Goal: Task Accomplishment & Management: Manage account settings

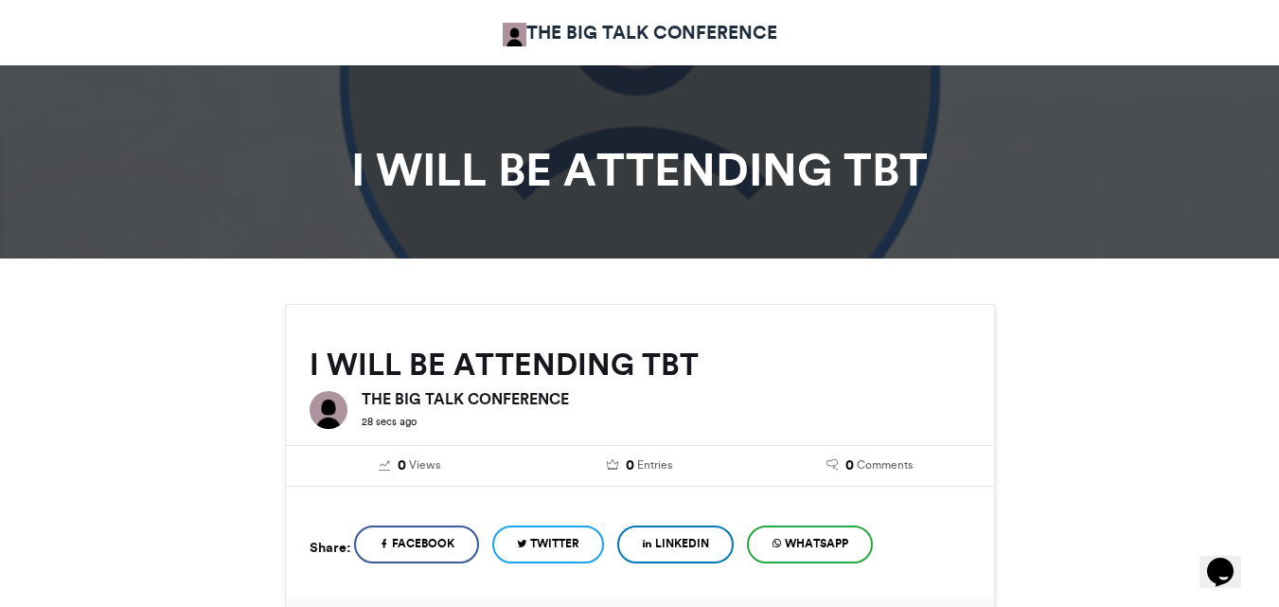
drag, startPoint x: 977, startPoint y: 178, endPoint x: 691, endPoint y: 127, distance: 290.4
click at [966, 178] on h1 "I WILL BE ATTENDING TBT" at bounding box center [640, 169] width 1051 height 45
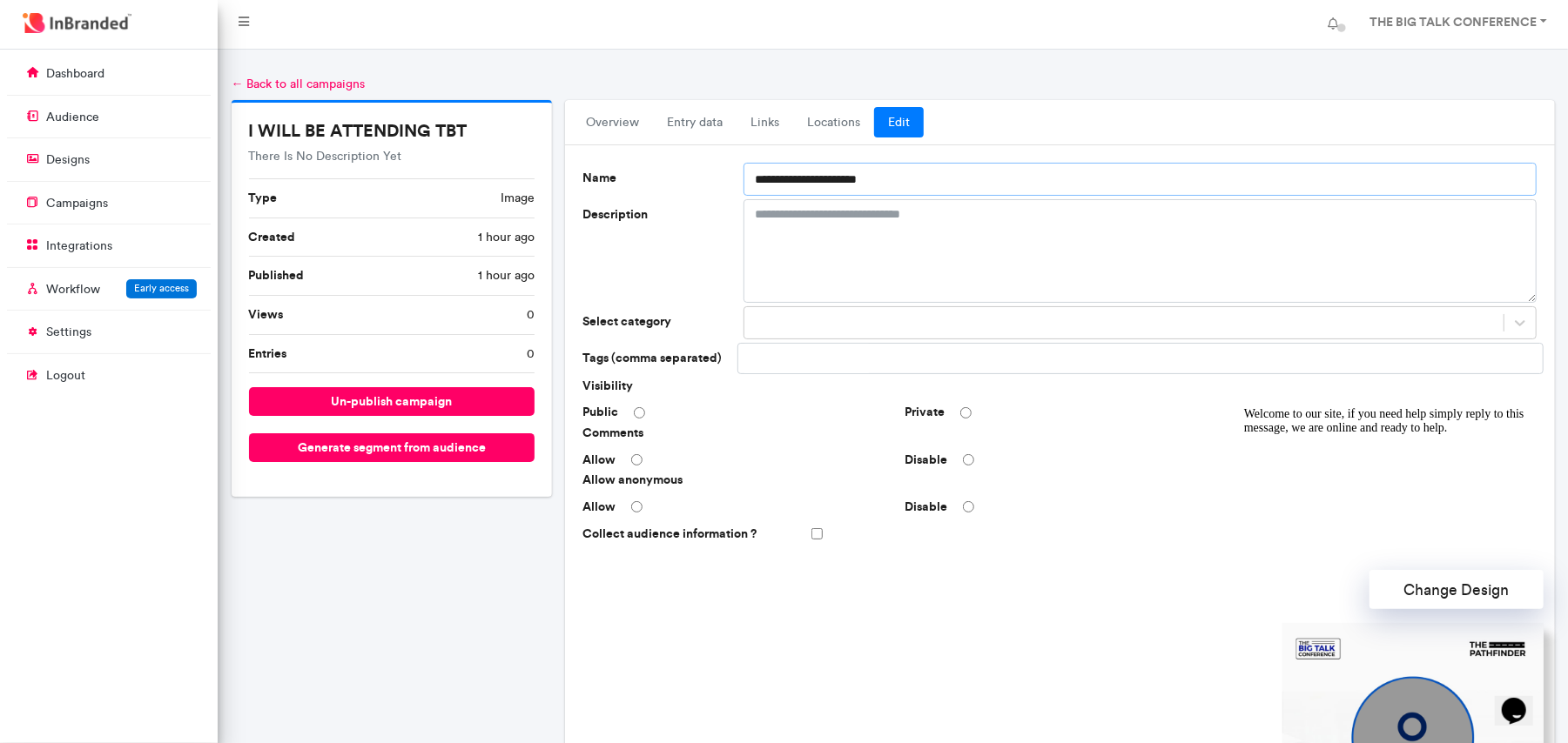
click at [955, 185] on input "**********" at bounding box center [1139, 179] width 793 height 33
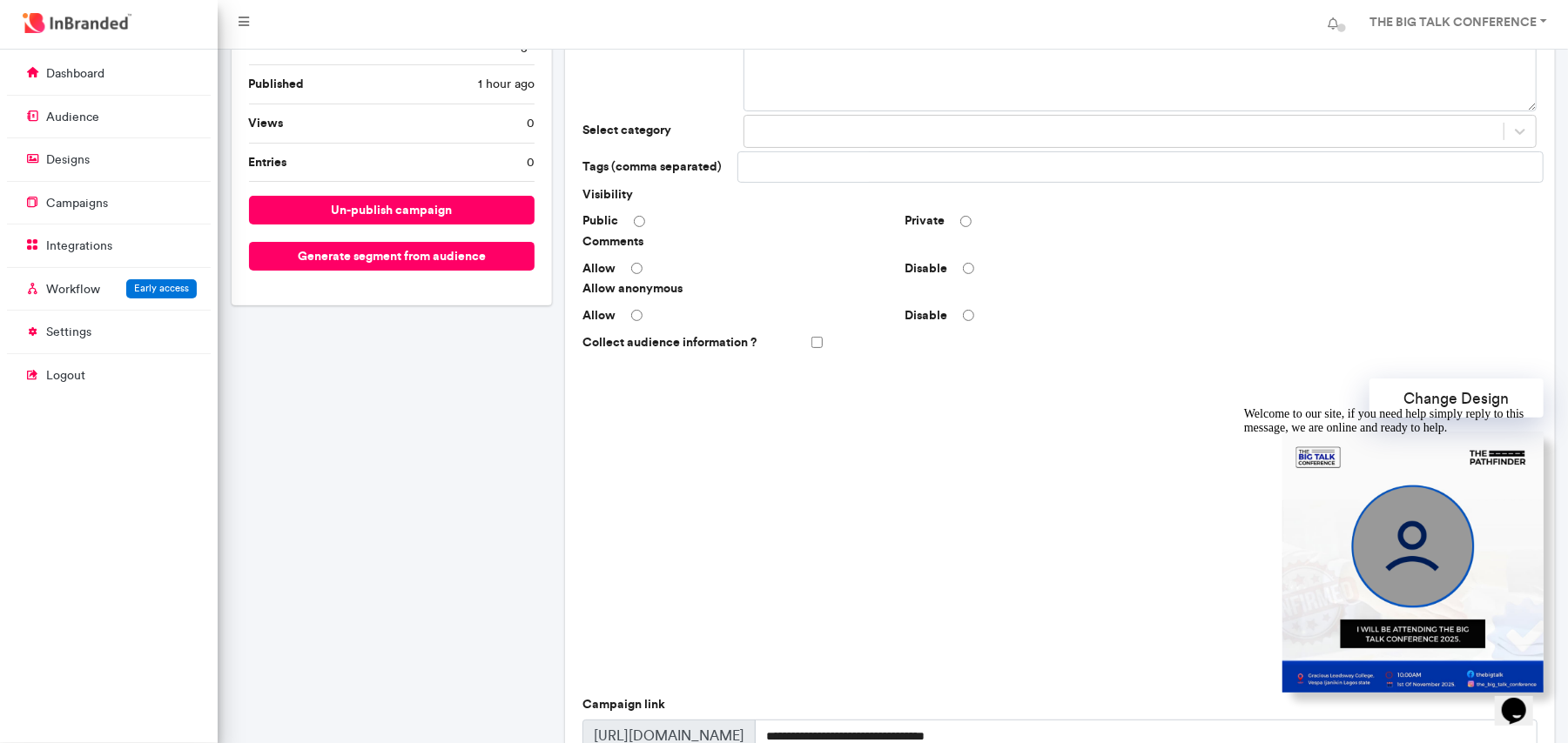
scroll to position [390, 0]
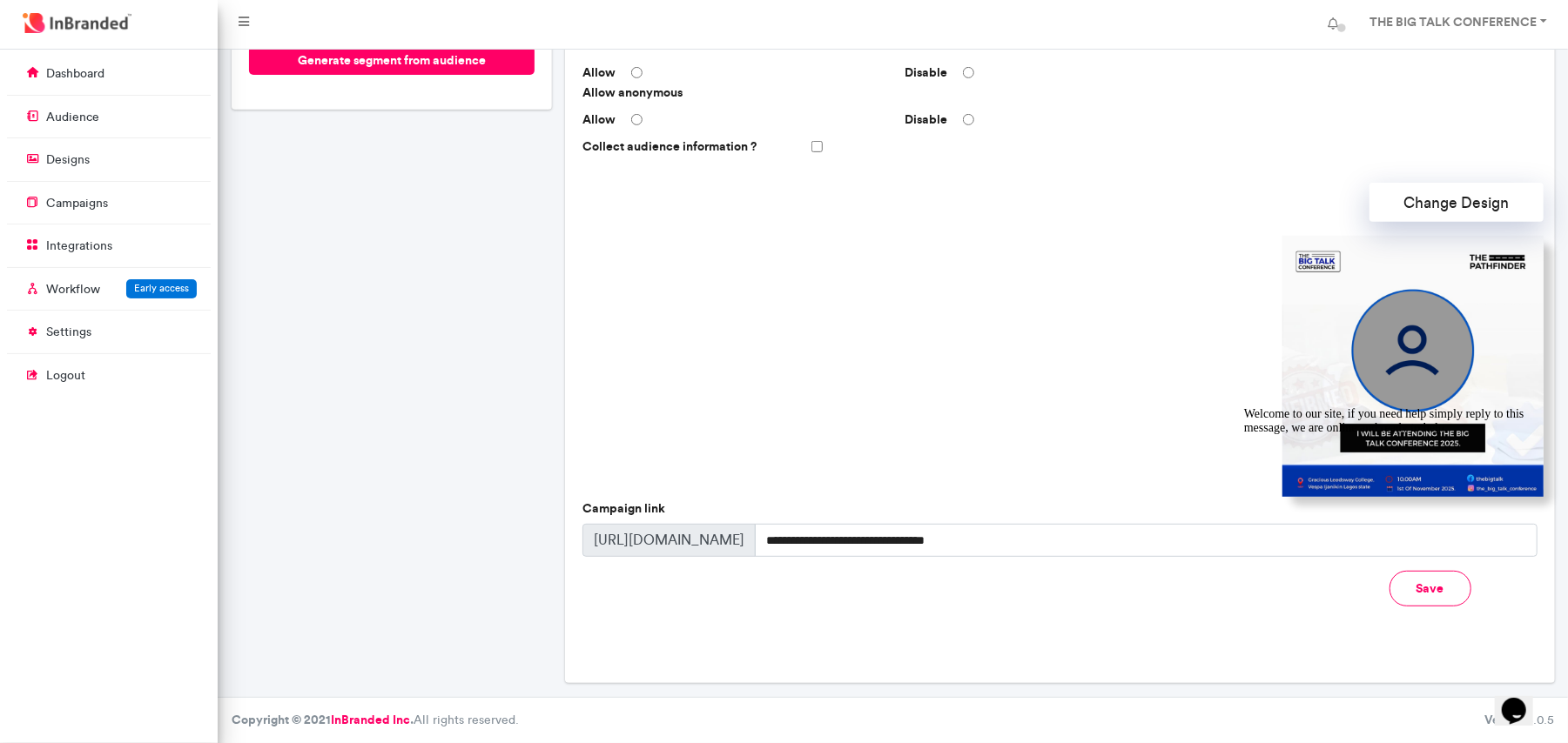
type input "**********"
click at [1059, 392] on div at bounding box center [1060, 367] width 967 height 261
click at [860, 533] on input "**********" at bounding box center [1146, 541] width 782 height 33
click at [1243, 406] on icon "Chat attention grabber" at bounding box center [1243, 406] width 0 height 0
click at [1415, 589] on button "Save" at bounding box center [1430, 589] width 82 height 36
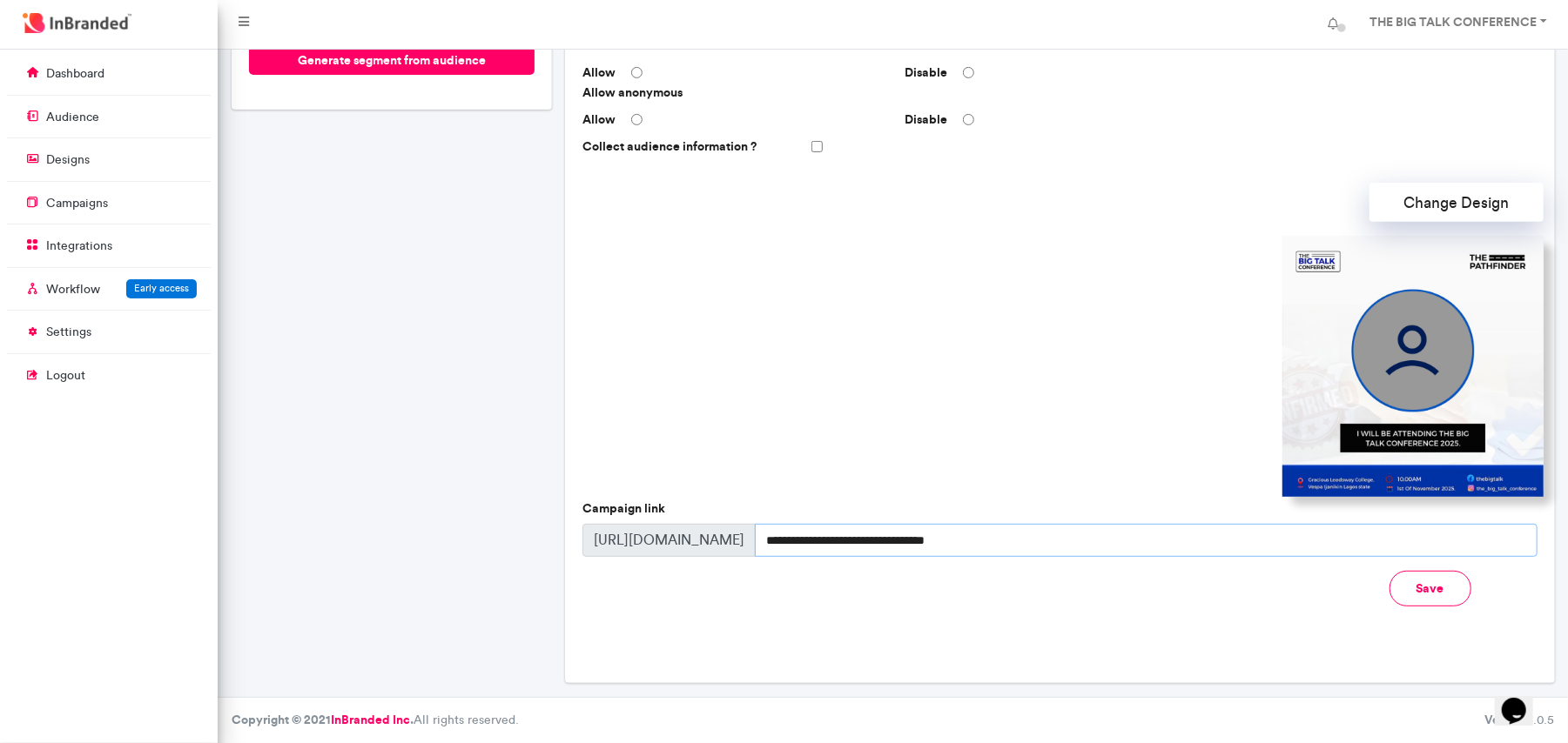
click at [854, 548] on input "**********" at bounding box center [1146, 541] width 782 height 33
click at [852, 548] on input "**********" at bounding box center [1146, 541] width 782 height 33
click at [873, 303] on div at bounding box center [1060, 367] width 967 height 261
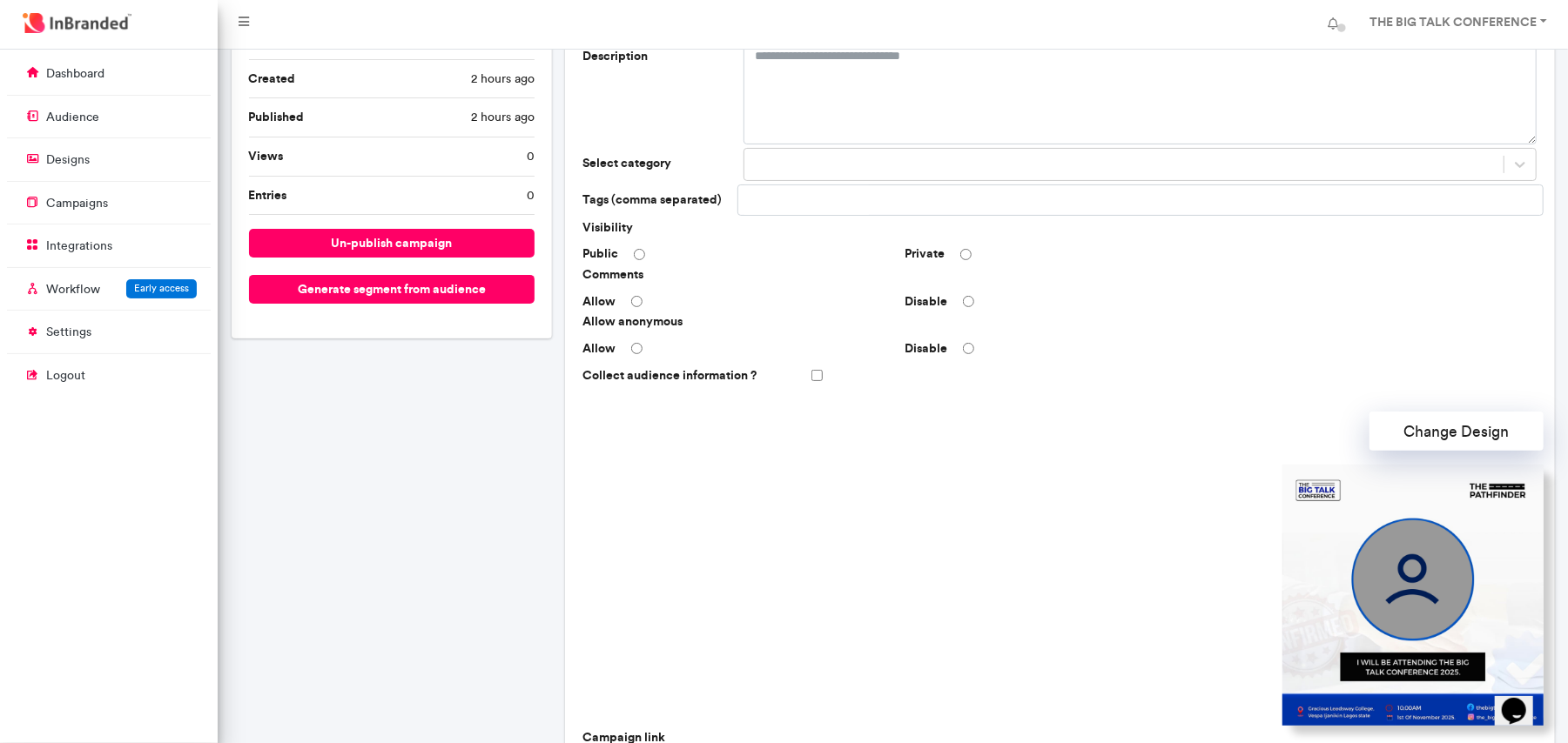
scroll to position [157, 0]
click at [794, 161] on div at bounding box center [1124, 166] width 760 height 29
click at [782, 169] on div at bounding box center [1124, 166] width 760 height 29
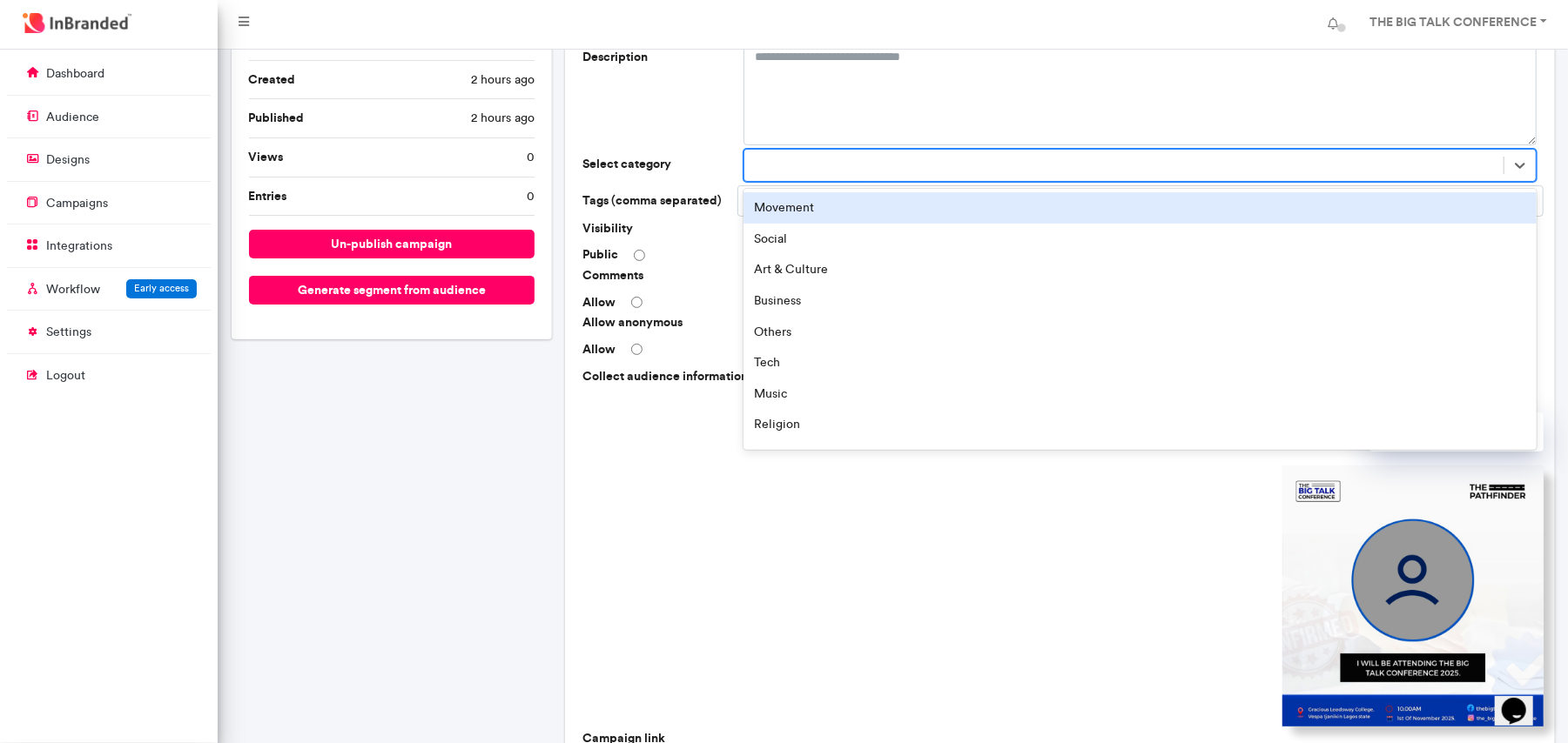
drag, startPoint x: 864, startPoint y: 165, endPoint x: 888, endPoint y: 165, distance: 24.0
click at [864, 165] on div at bounding box center [1124, 166] width 760 height 29
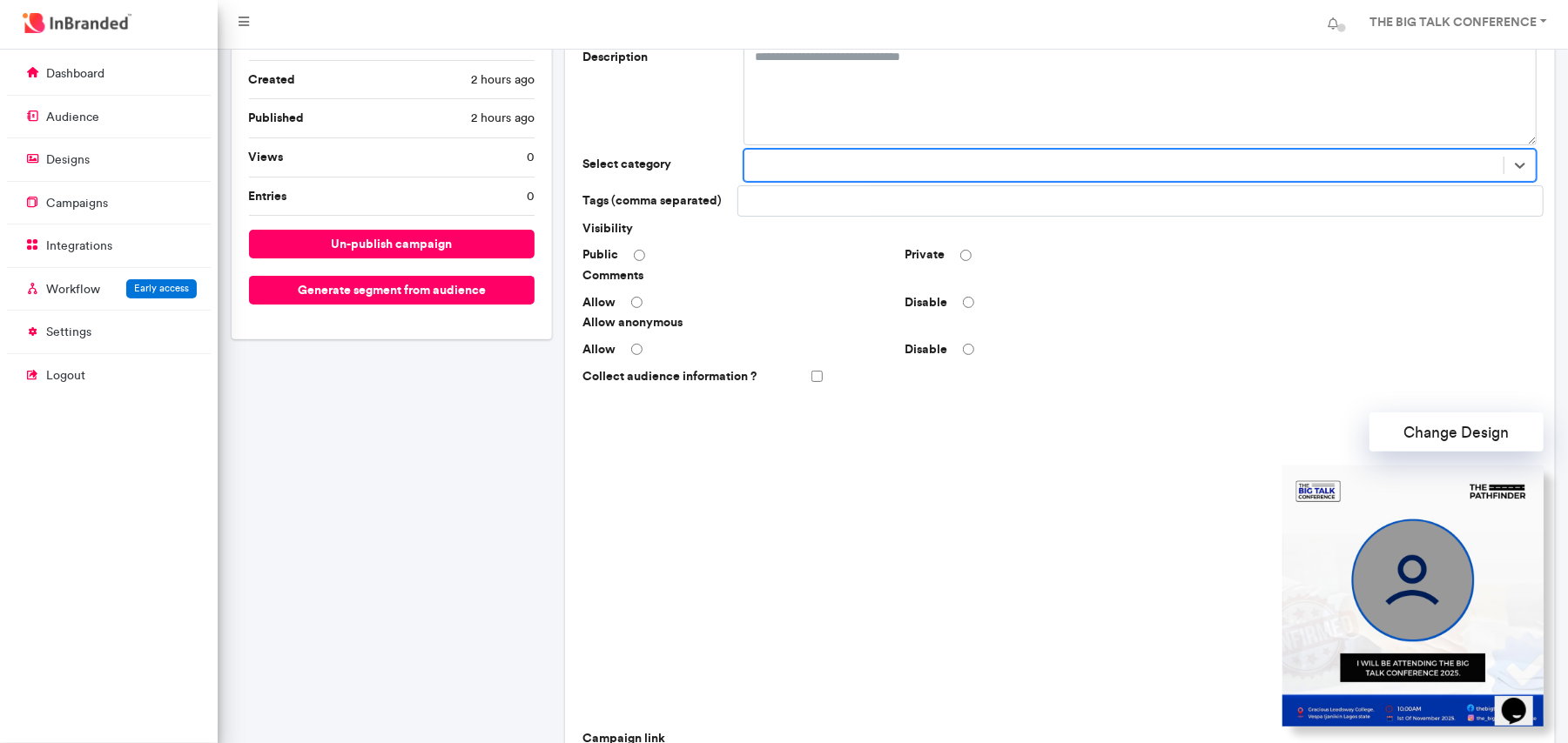
click at [1001, 151] on div at bounding box center [1139, 166] width 793 height 33
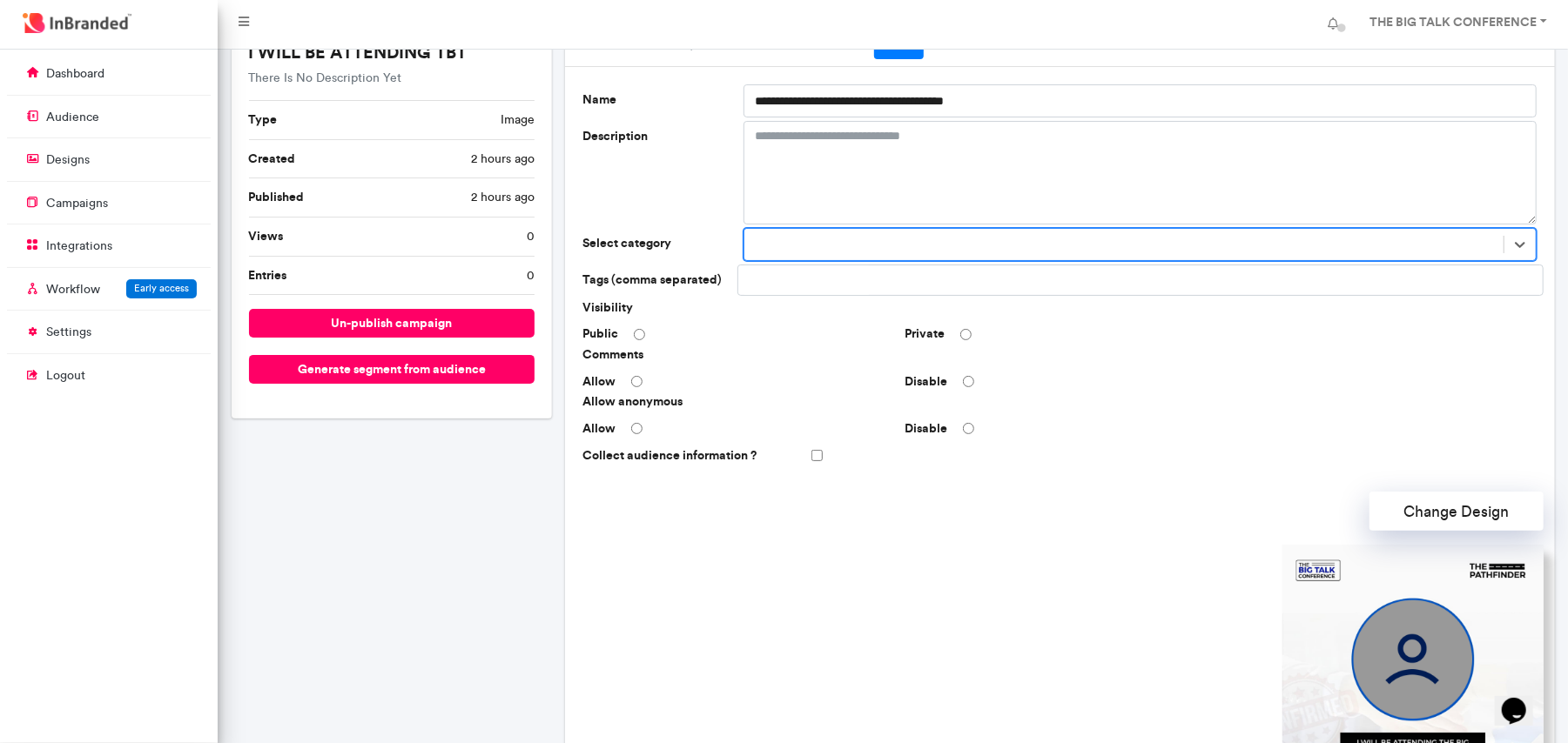
scroll to position [0, 0]
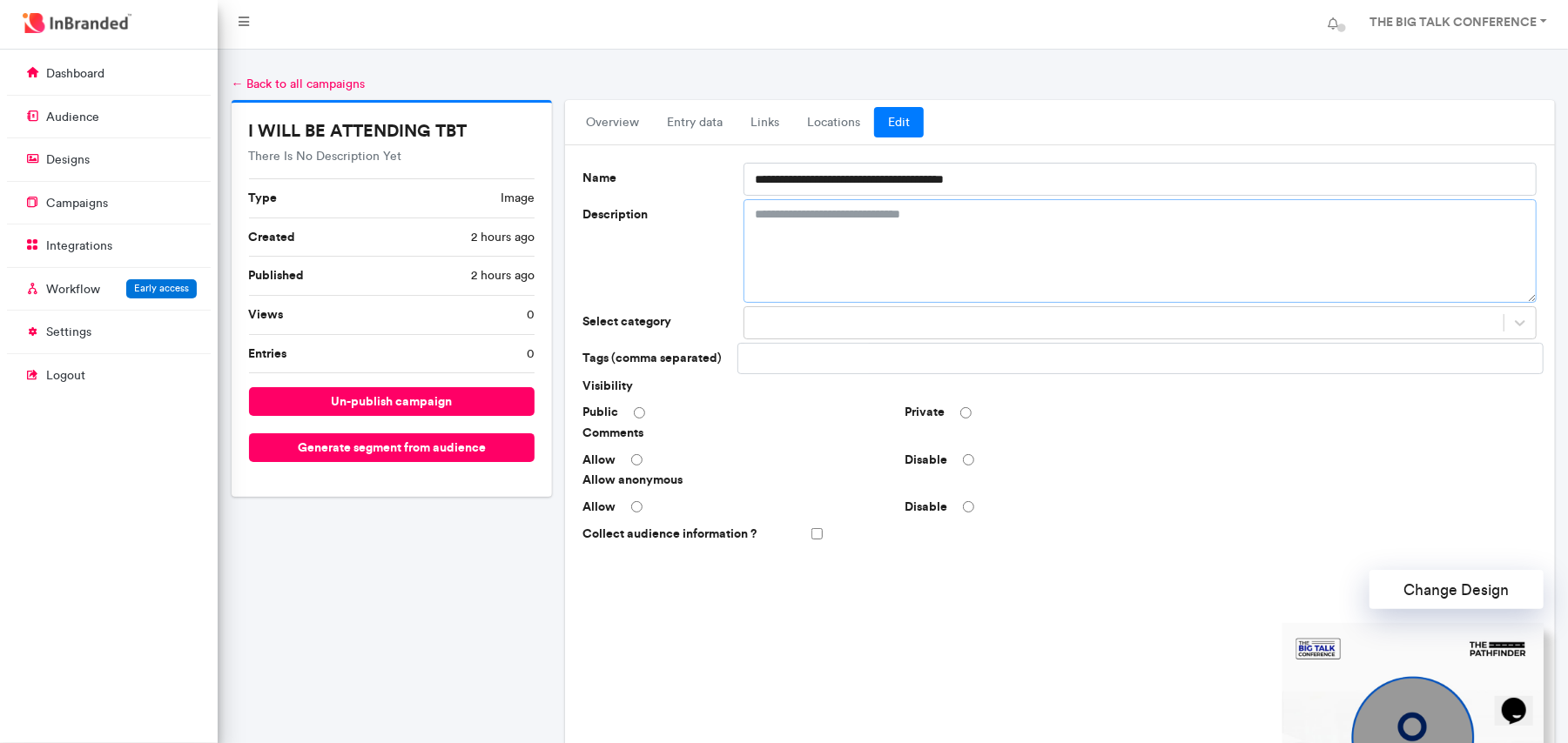
click at [795, 234] on textarea "Description" at bounding box center [1139, 251] width 793 height 104
click at [634, 132] on link "overview" at bounding box center [612, 122] width 81 height 31
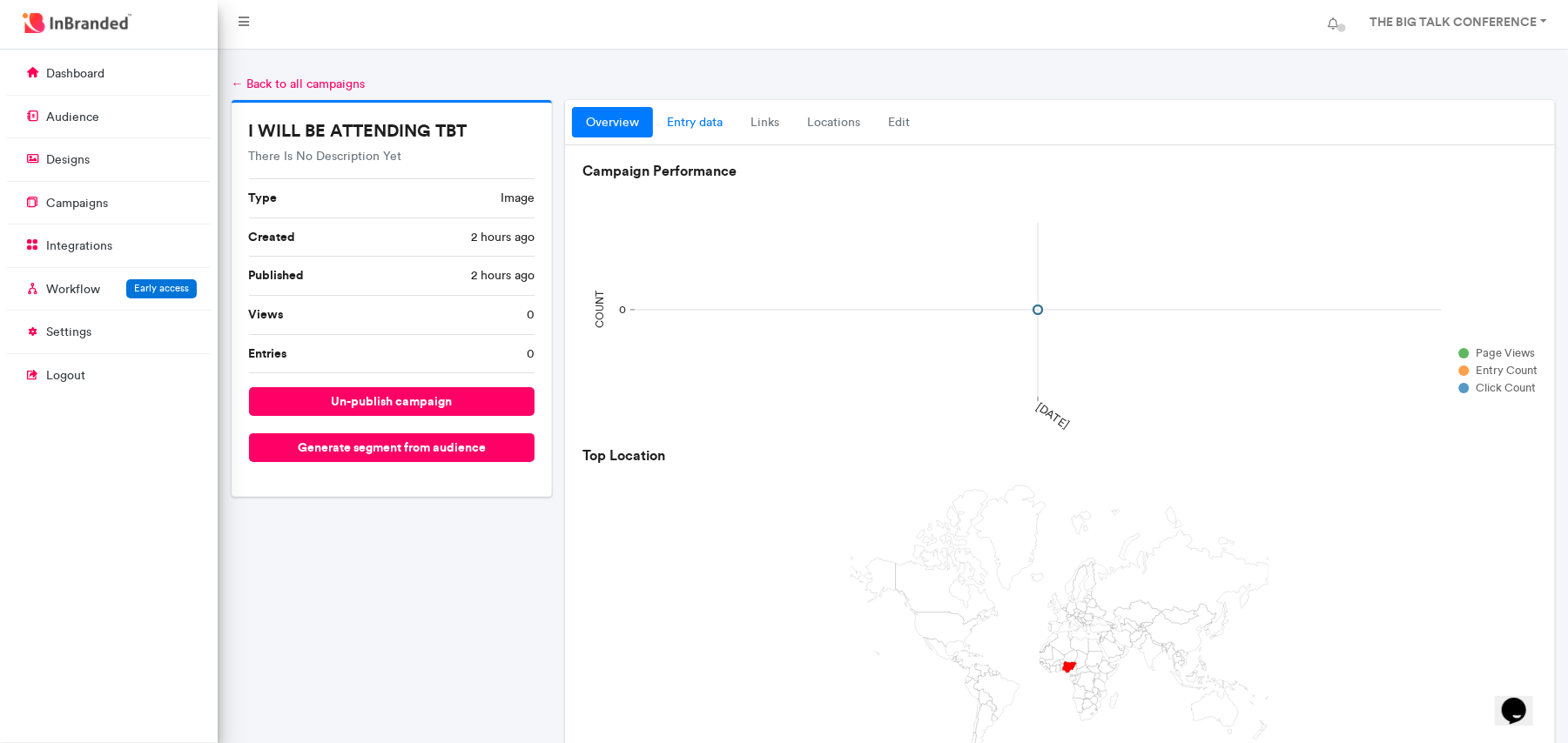
click at [688, 127] on link "entry data" at bounding box center [694, 122] width 84 height 31
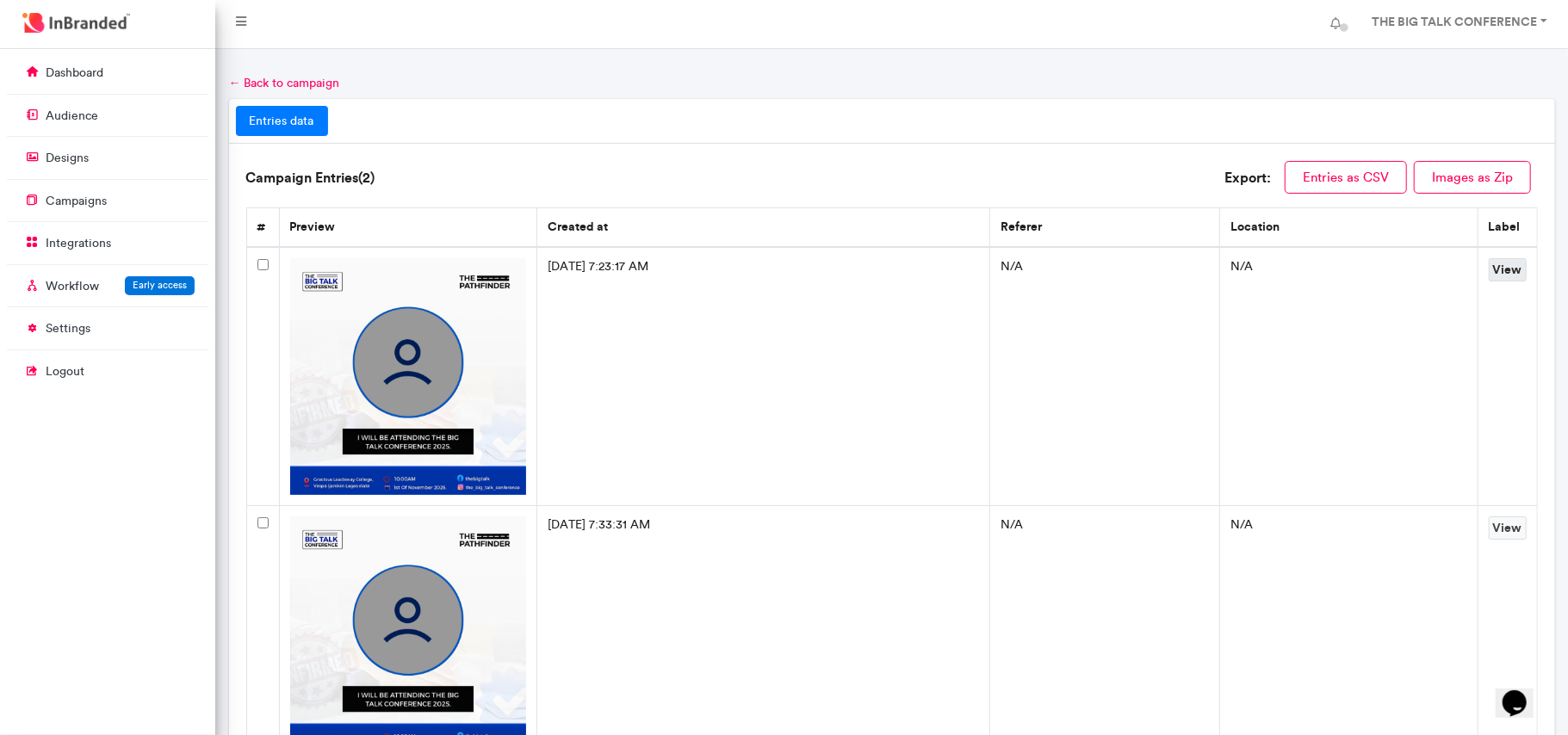
click at [1503, 272] on link "View" at bounding box center [1508, 270] width 38 height 24
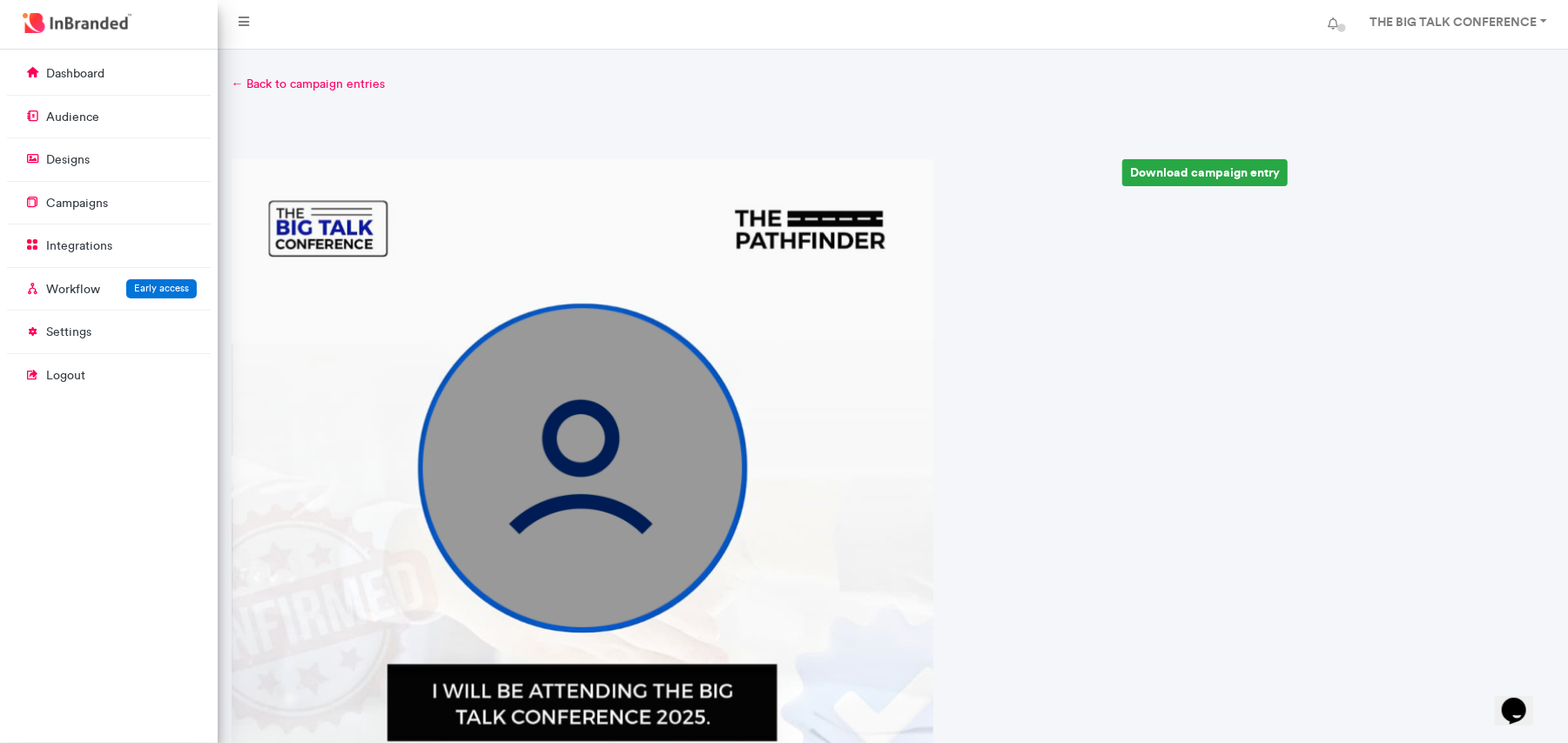
click at [255, 74] on div at bounding box center [893, 63] width 1350 height 26
click at [256, 86] on link "← Back to campaign entries" at bounding box center [893, 84] width 1323 height 17
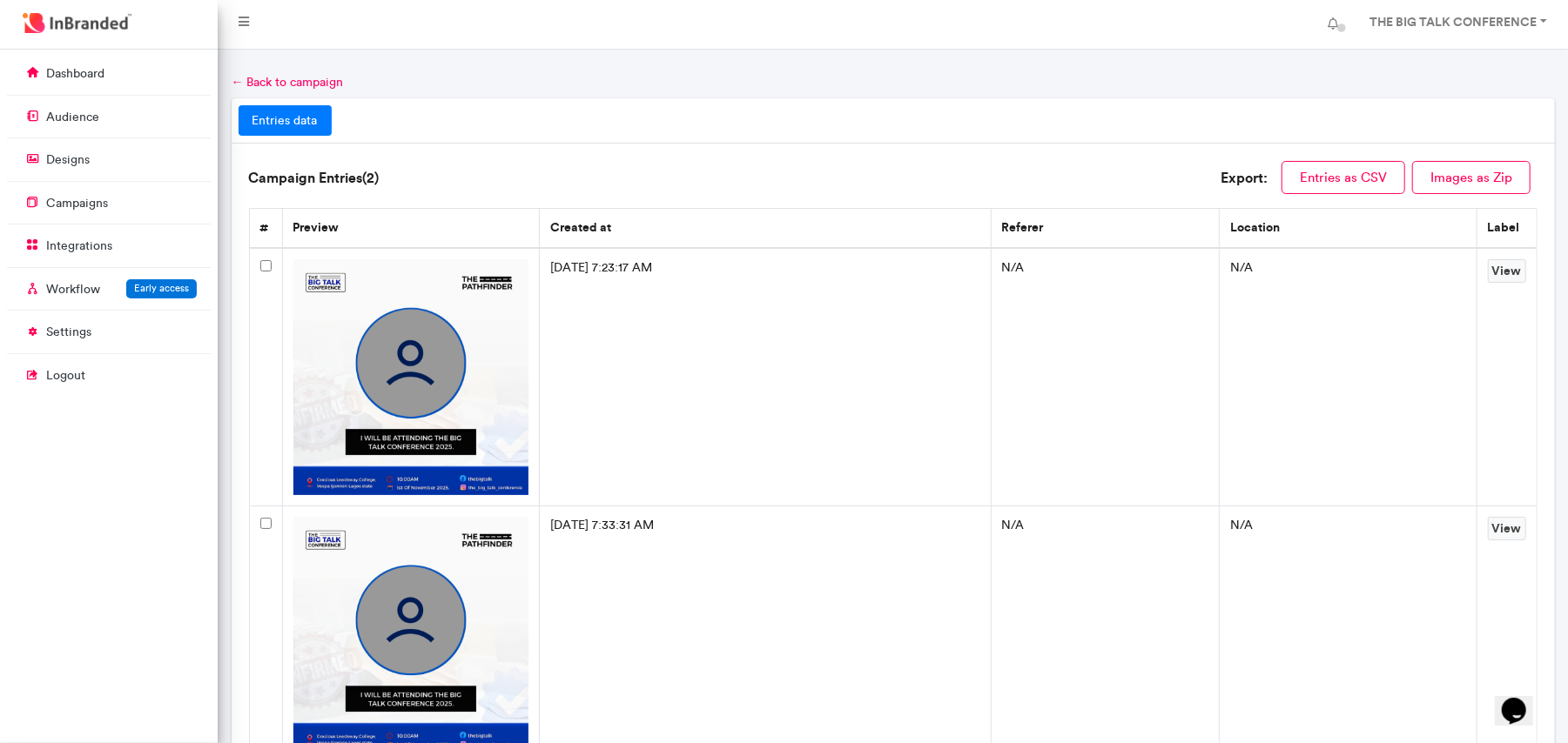
drag, startPoint x: 450, startPoint y: 482, endPoint x: 280, endPoint y: 357, distance: 211.0
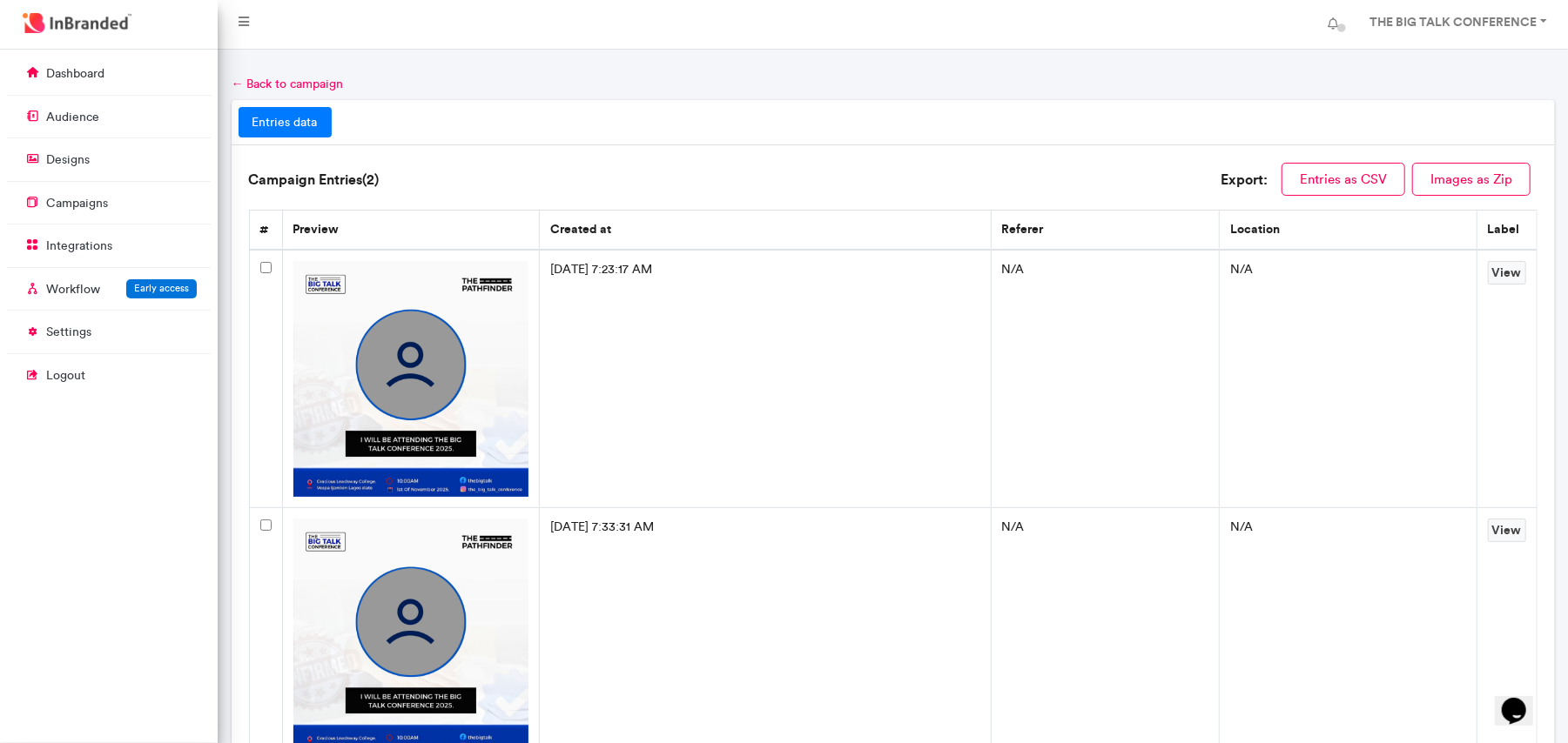
drag, startPoint x: 280, startPoint y: 357, endPoint x: 472, endPoint y: 166, distance: 270.8
click at [472, 166] on div "Campaign Entries( 2 ) Export: Entries as CSV Images as Zip" at bounding box center [893, 186] width 1288 height 47
click at [283, 91] on div "← Back to campaign" at bounding box center [893, 84] width 1323 height 17
click at [290, 81] on link "← Back to campaign" at bounding box center [288, 84] width 112 height 15
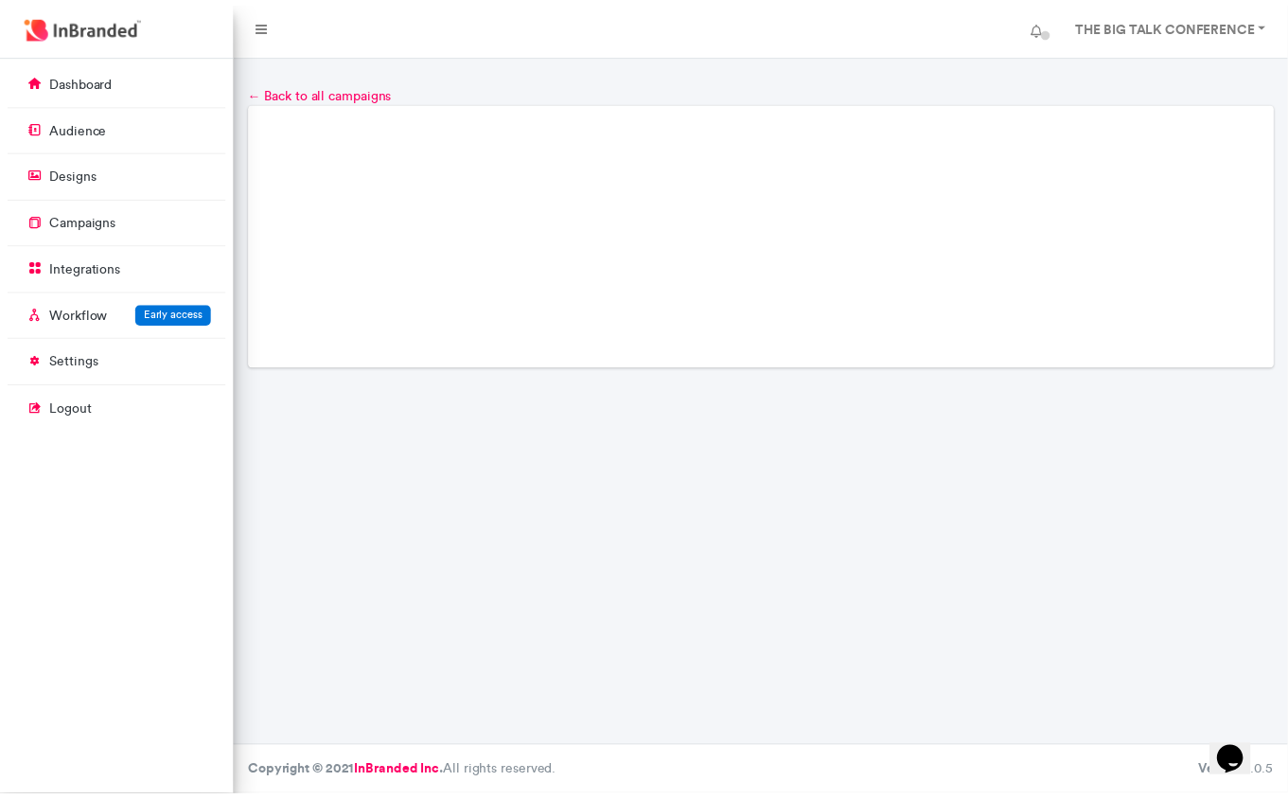
scroll to position [746, 236]
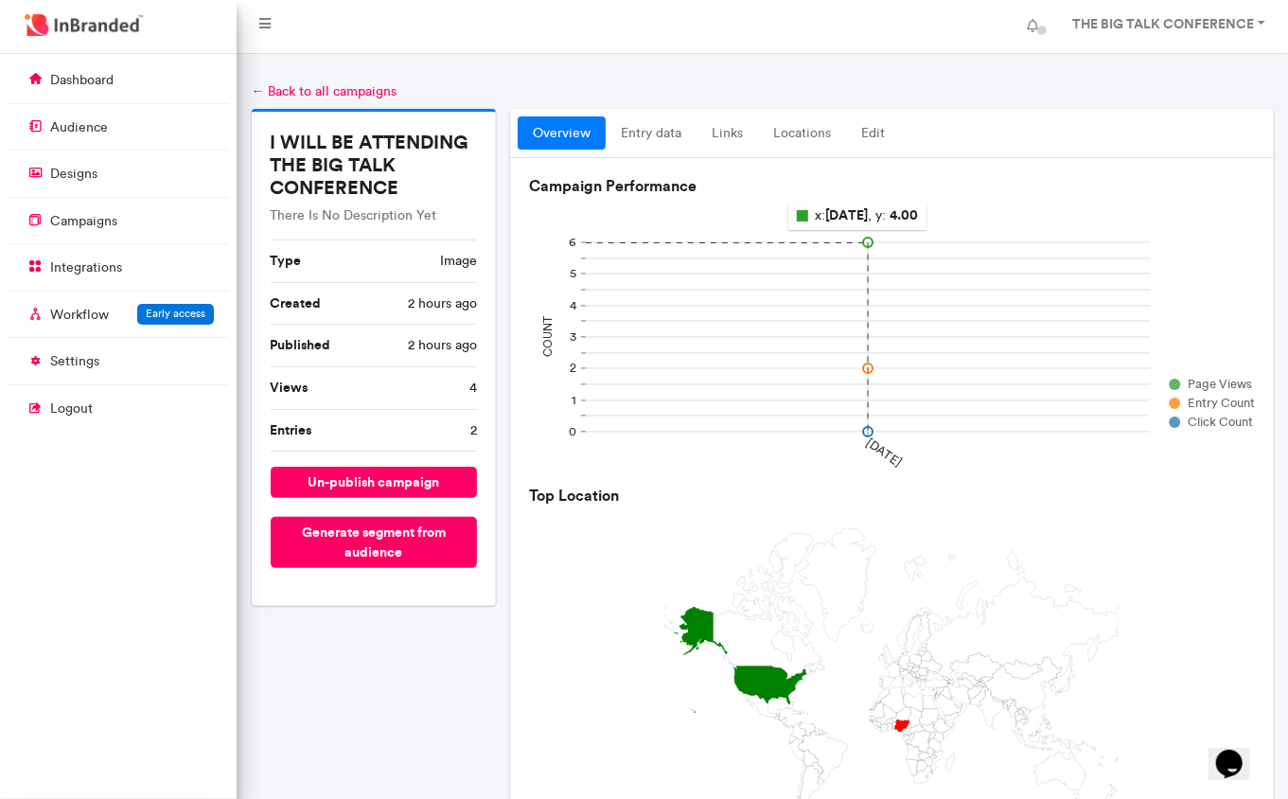
click at [886, 296] on rect at bounding box center [868, 336] width 565 height 189
drag, startPoint x: 868, startPoint y: 364, endPoint x: 905, endPoint y: 346, distance: 41.1
click at [905, 346] on rect at bounding box center [868, 336] width 565 height 189
click at [655, 133] on link "entry data" at bounding box center [651, 133] width 91 height 34
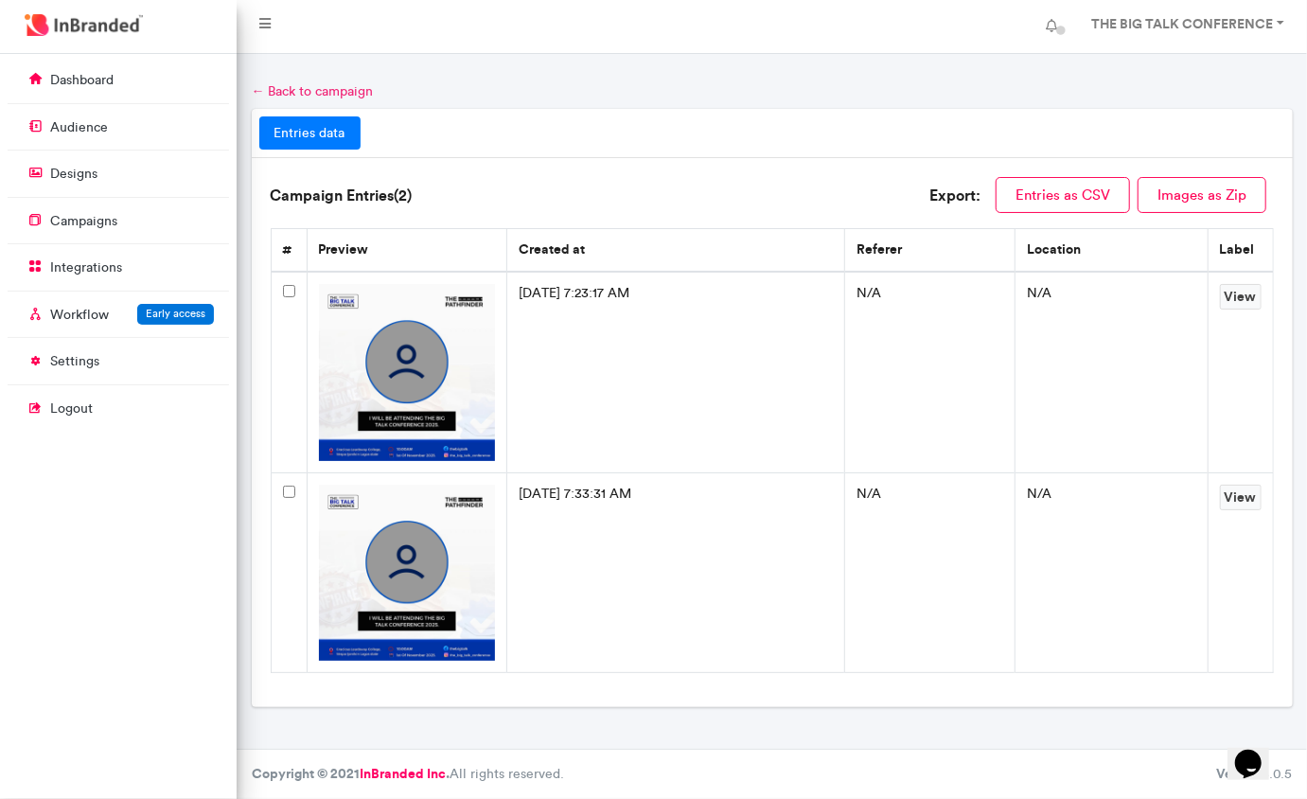
click at [289, 83] on link "← Back to campaign" at bounding box center [313, 91] width 122 height 16
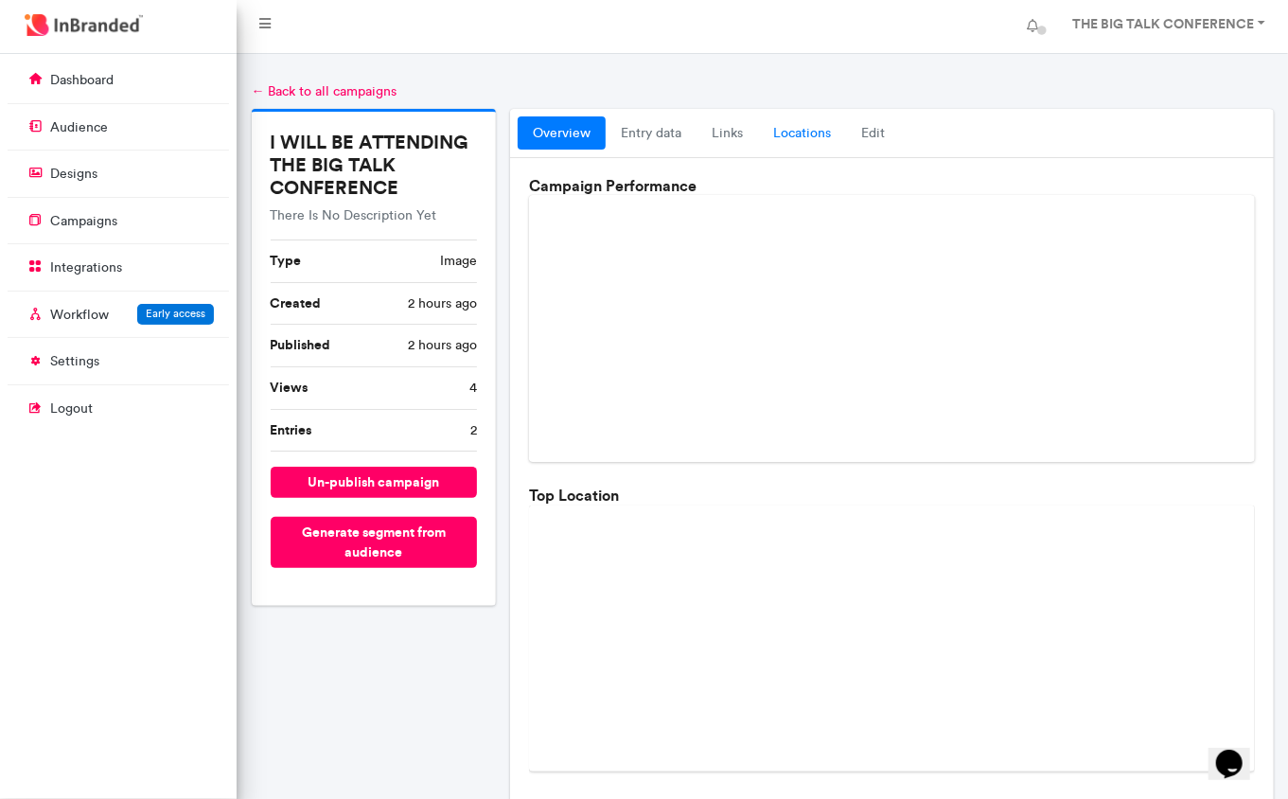
click at [819, 138] on link "locations" at bounding box center [802, 133] width 88 height 34
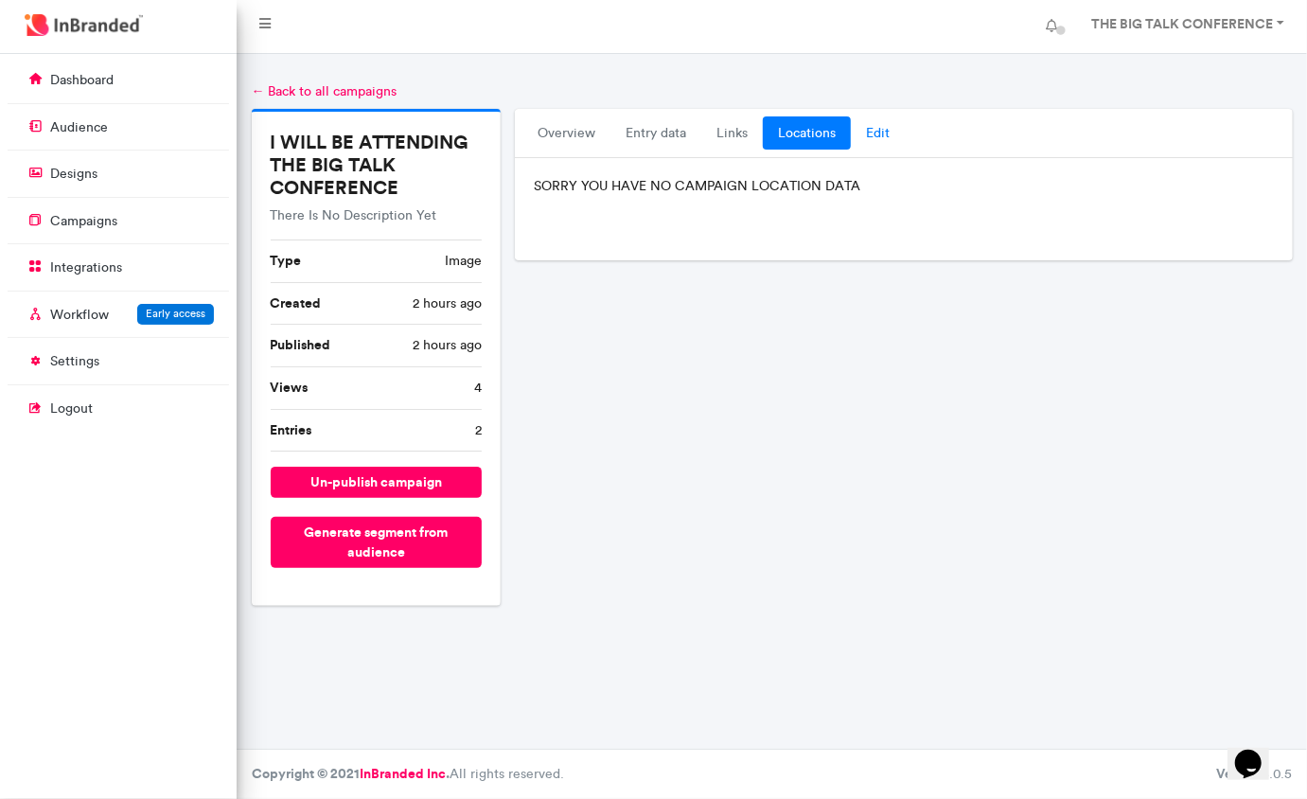
click at [882, 134] on link "Edit" at bounding box center [878, 133] width 54 height 34
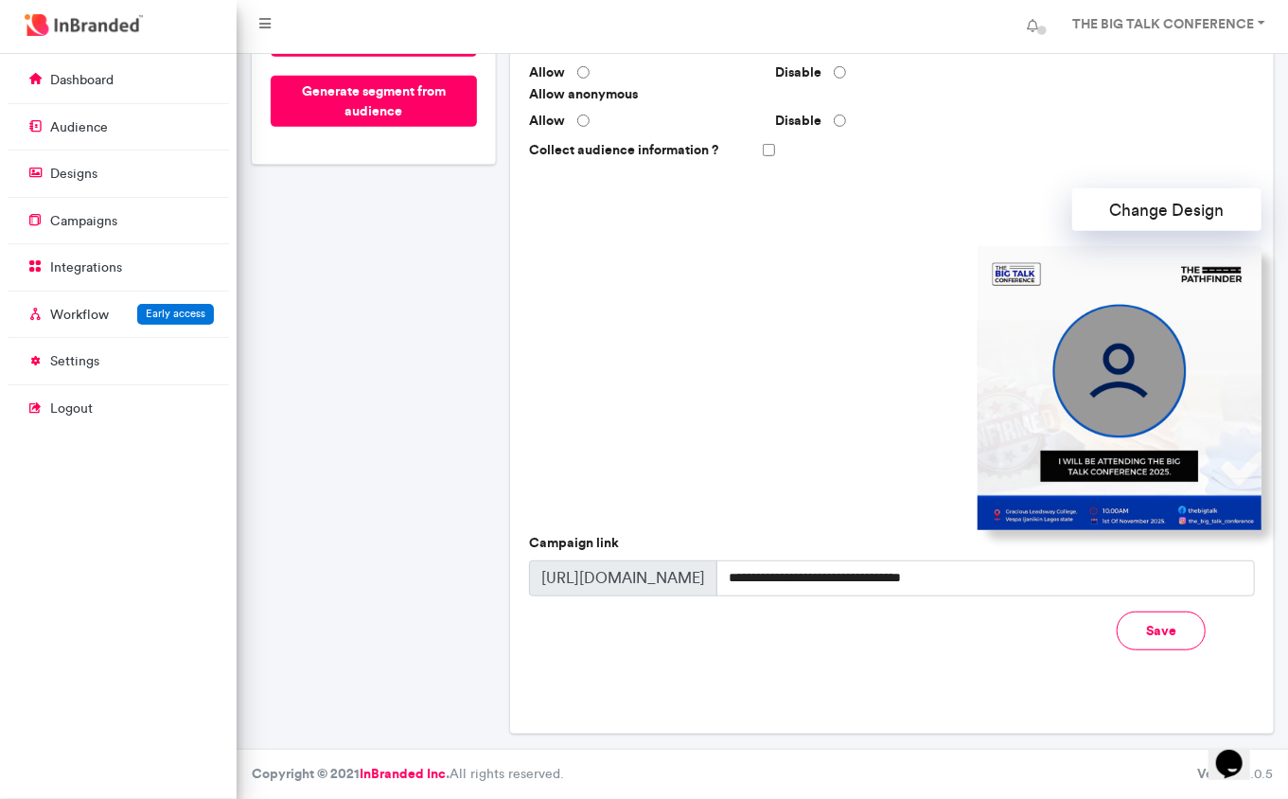
scroll to position [444, 0]
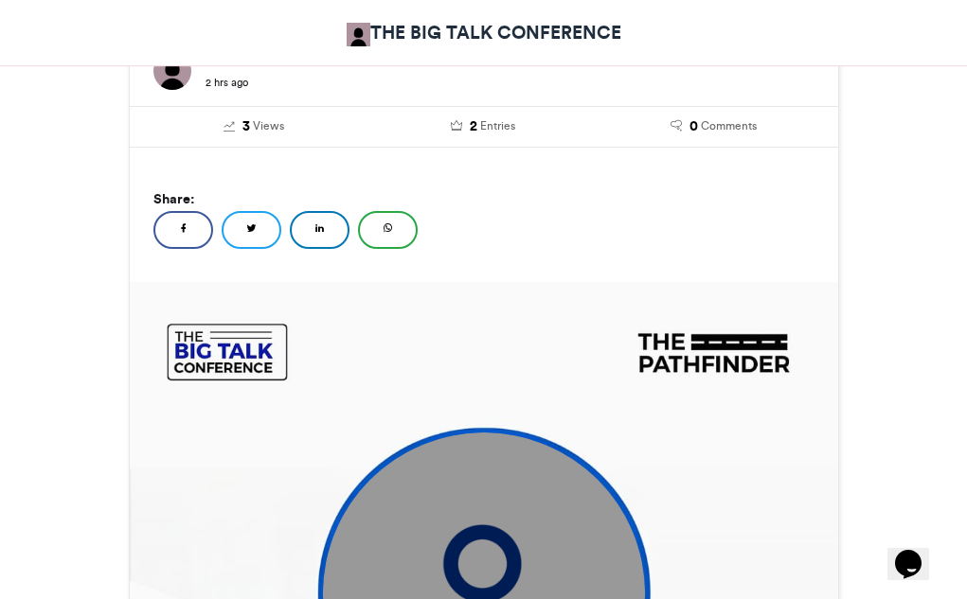
scroll to position [379, 0]
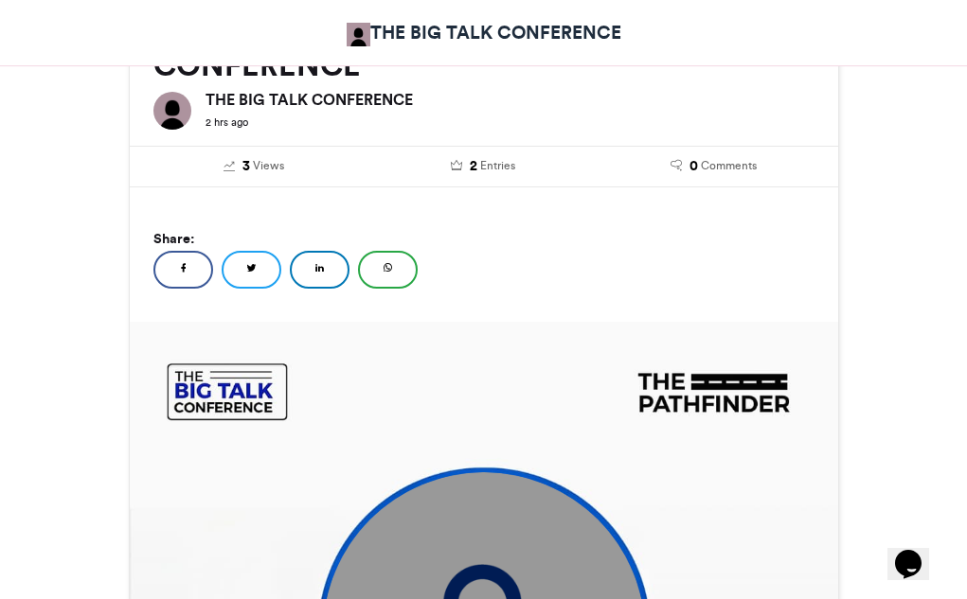
click at [392, 269] on link "WhatsApp" at bounding box center [388, 270] width 60 height 38
click at [328, 276] on link "LinkedIn" at bounding box center [320, 270] width 60 height 38
